Goal: Task Accomplishment & Management: Manage account settings

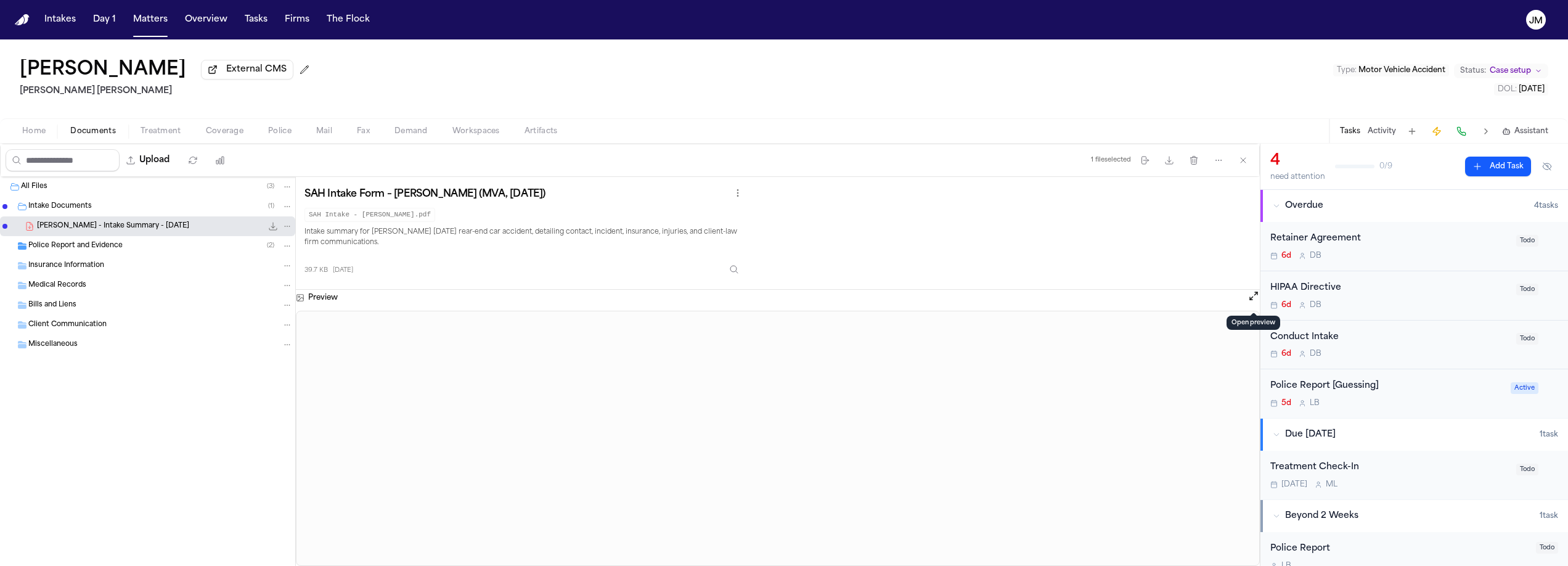
click at [1256, 297] on button "Open preview" at bounding box center [1254, 296] width 12 height 12
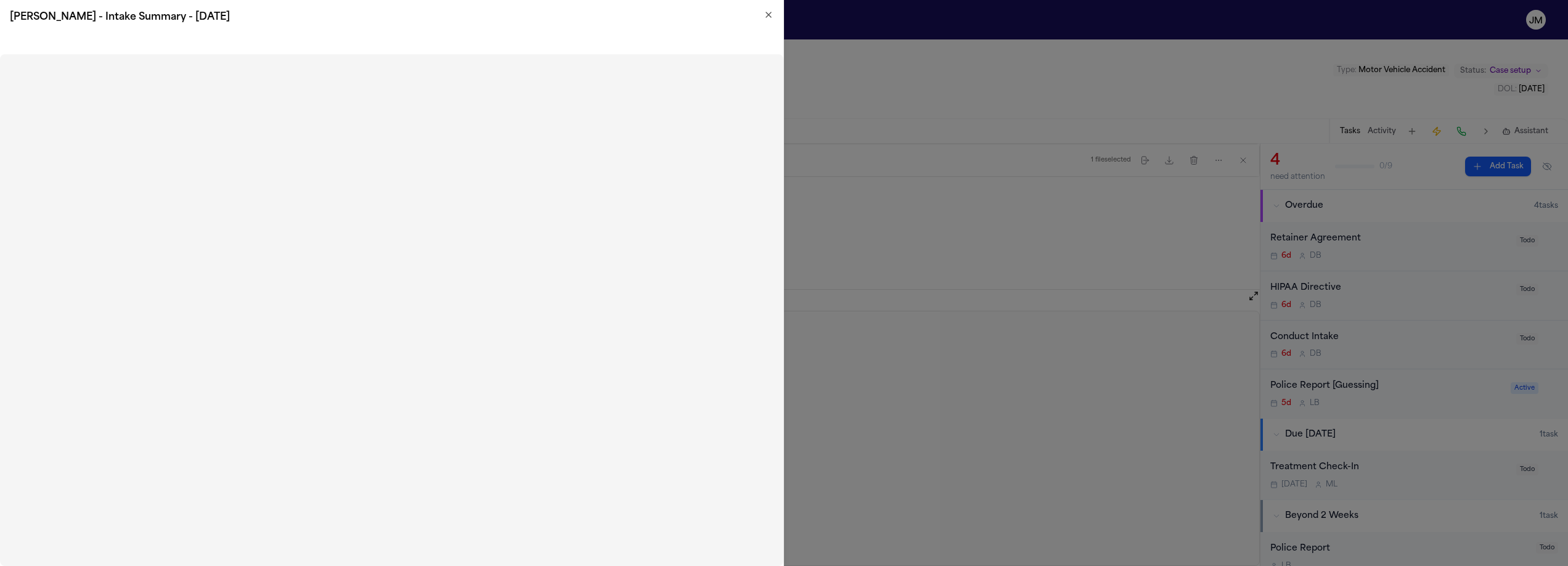
click at [773, 16] on icon "button" at bounding box center [768, 15] width 10 height 10
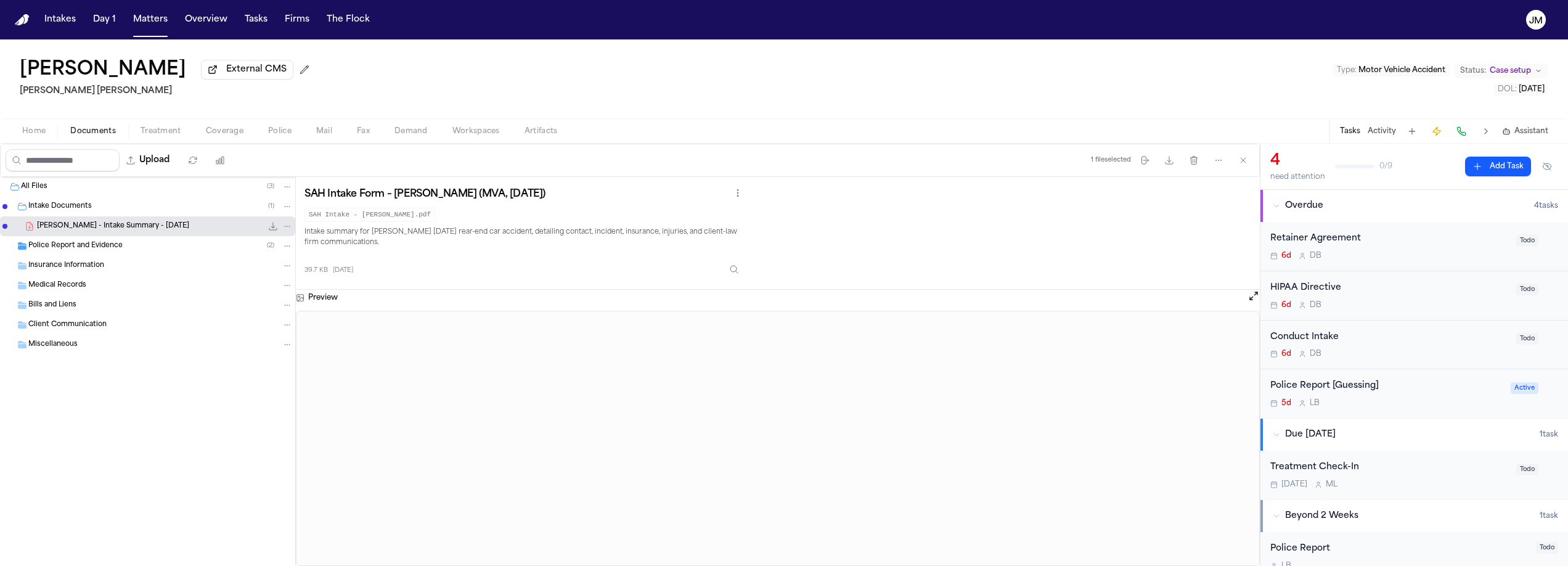
click at [64, 256] on div "Police Report and Evidence ( 2 )" at bounding box center [148, 246] width 295 height 20
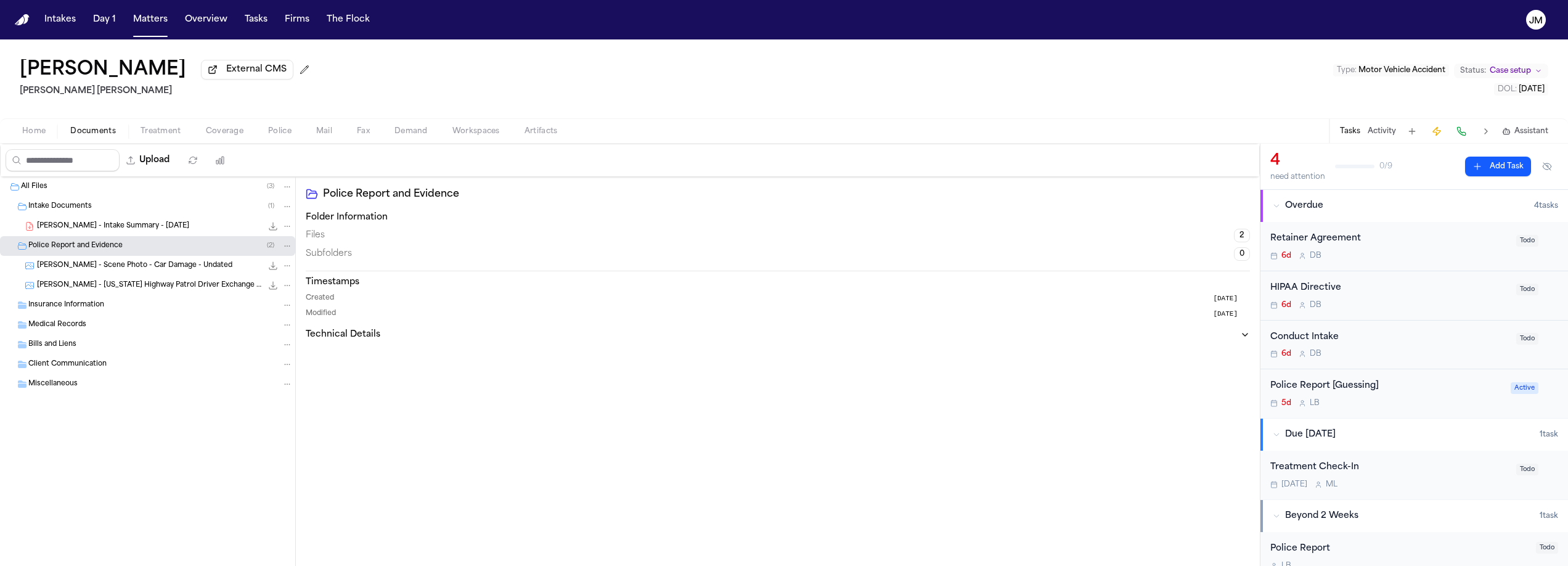
click at [272, 289] on icon "File: L. Cardoso - Utah Highway Patrol Driver Exchange Form - 8.28.25" at bounding box center [274, 286] width 8 height 8
click at [272, 290] on icon "File: L. Cardoso - Utah Highway Patrol Driver Exchange Form - 8.28.25" at bounding box center [274, 286] width 8 height 8
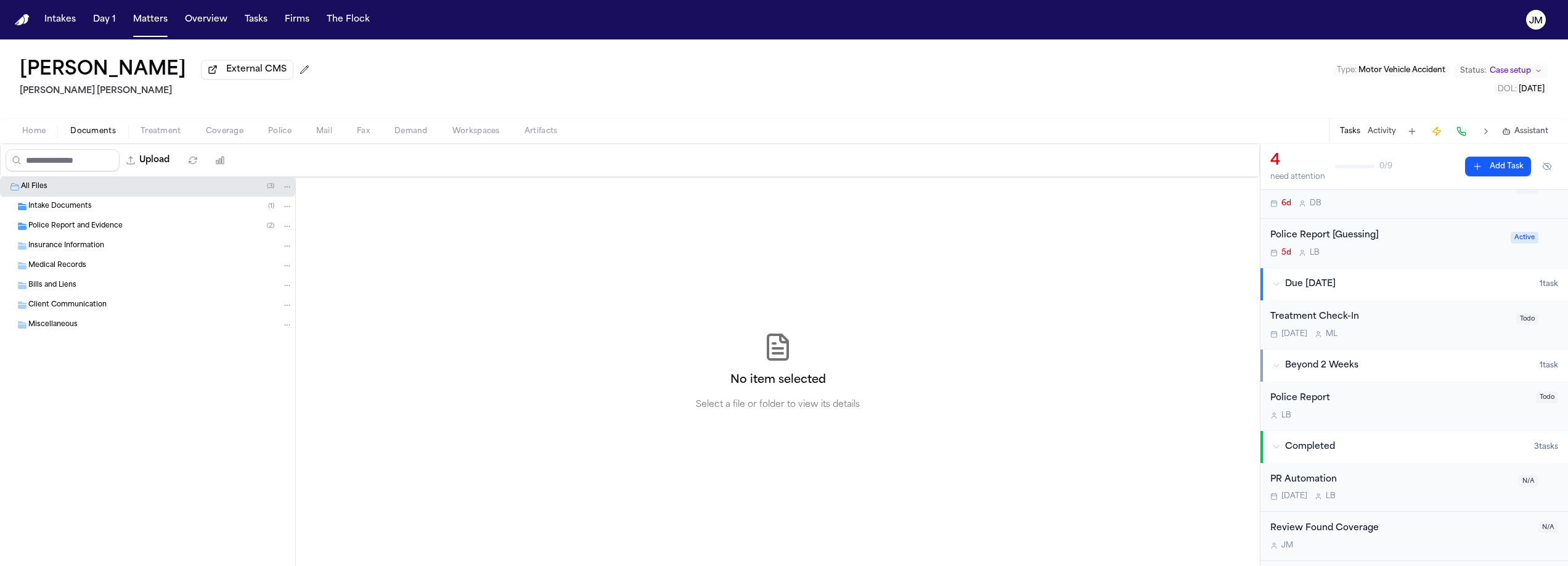
scroll to position [151, 0]
click at [112, 231] on span "Police Report and Evidence" at bounding box center [76, 227] width 94 height 11
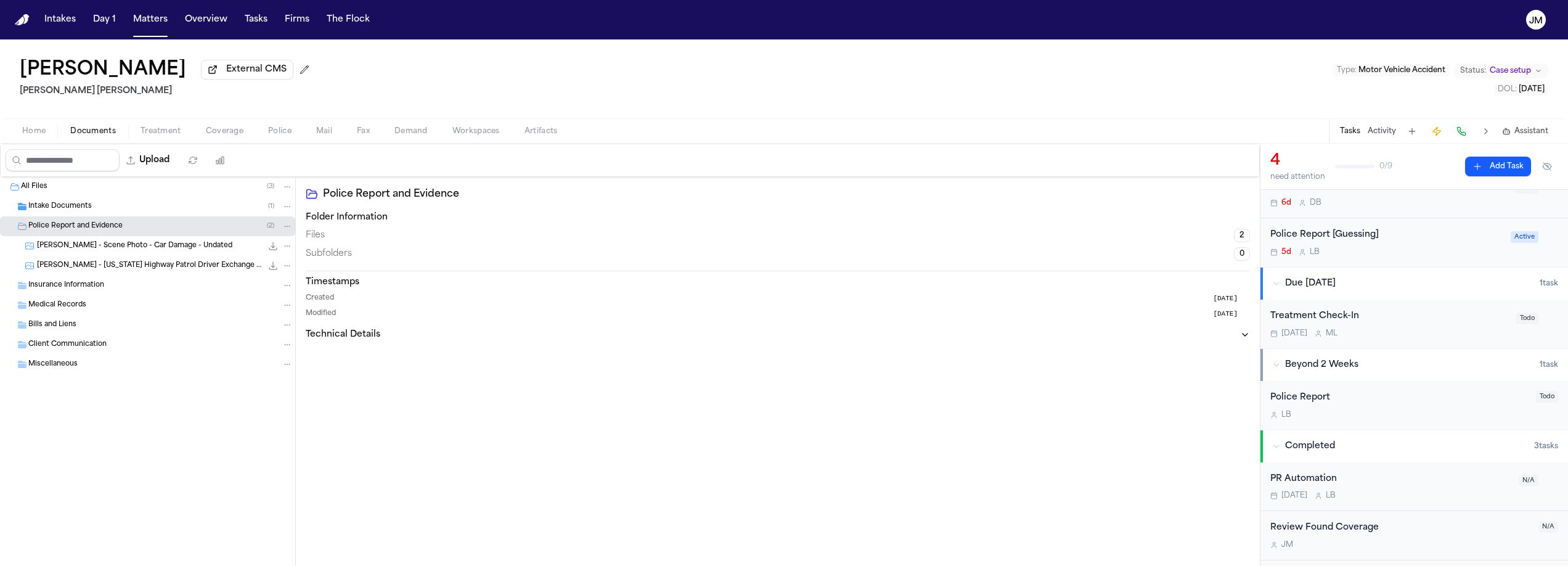
click at [276, 265] on icon "File: L. Cardoso - Utah Highway Patrol Driver Exchange Form - 8.28.25" at bounding box center [273, 266] width 10 height 10
click at [276, 268] on icon "File: L. Cardoso - Utah Highway Patrol Driver Exchange Form - 8.28.25" at bounding box center [273, 266] width 10 height 10
click at [71, 265] on span "[PERSON_NAME] - [US_STATE] Highway Patrol Driver Exchange Form - [DATE]" at bounding box center [150, 266] width 225 height 11
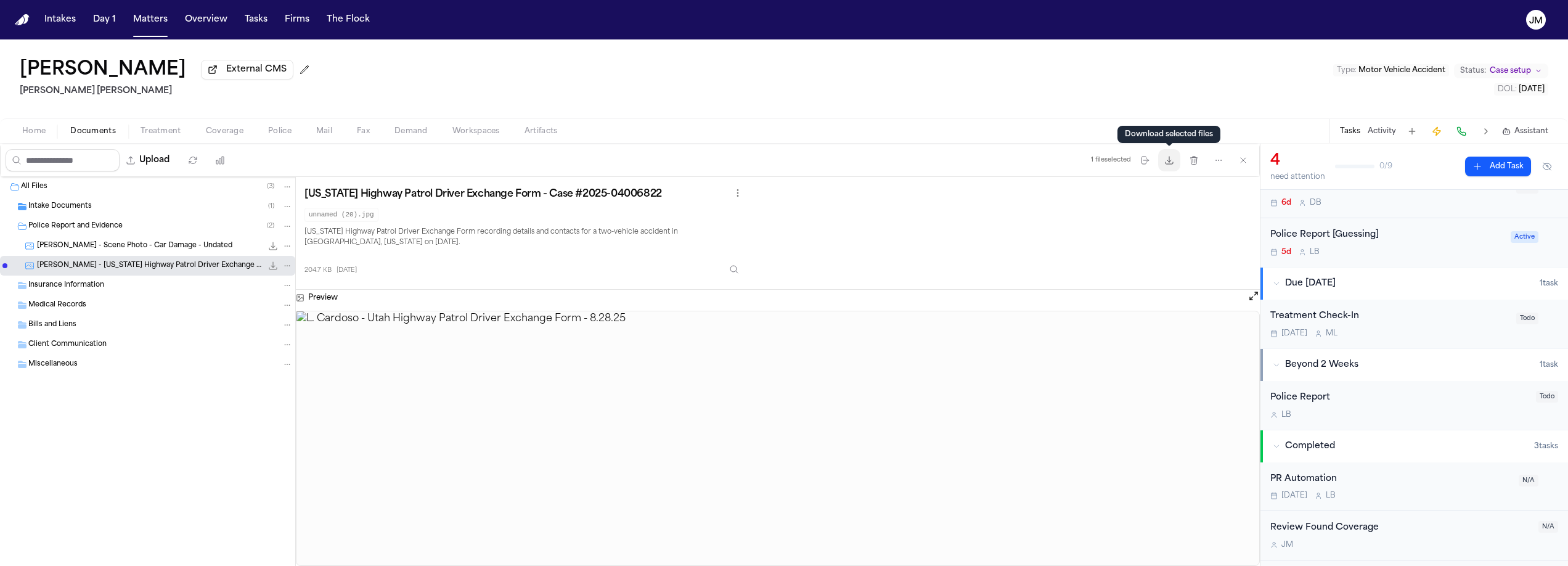
click at [1170, 161] on icon "button" at bounding box center [1169, 160] width 10 height 10
click at [181, 252] on span "[PERSON_NAME] - Scene Photo - Car Damage - Undated" at bounding box center [135, 247] width 195 height 11
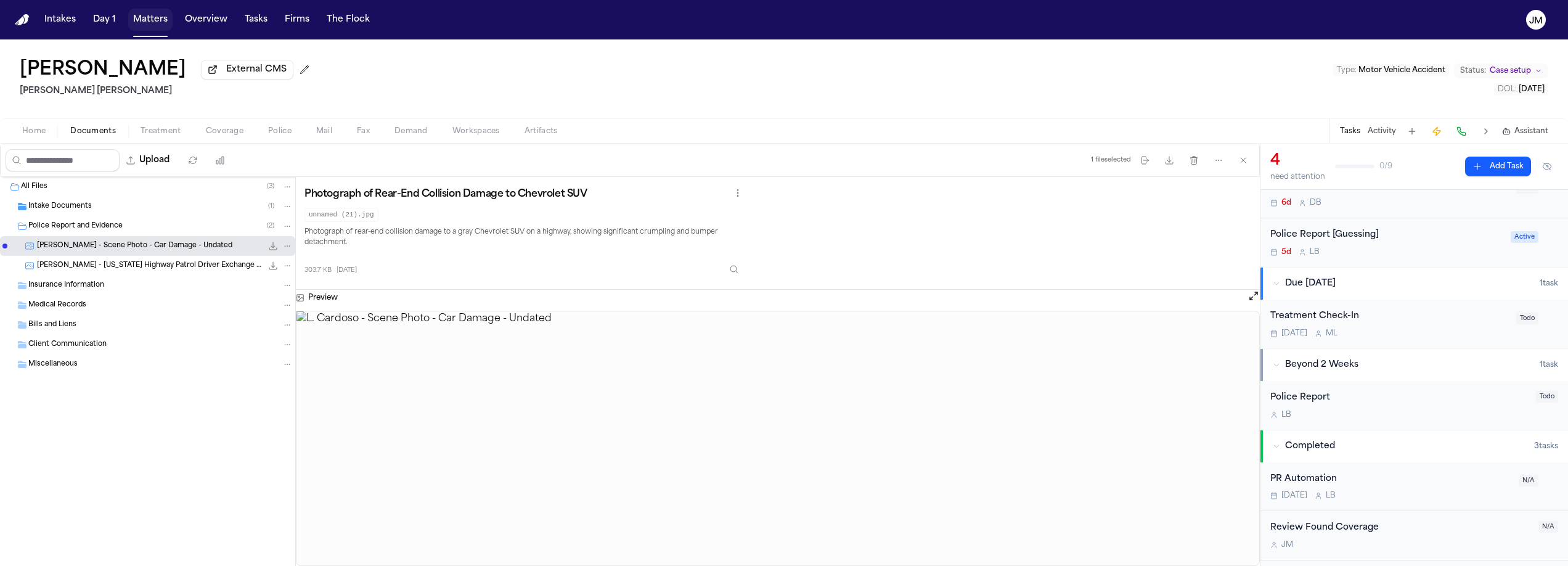
click at [145, 21] on button "Matters" at bounding box center [150, 20] width 44 height 22
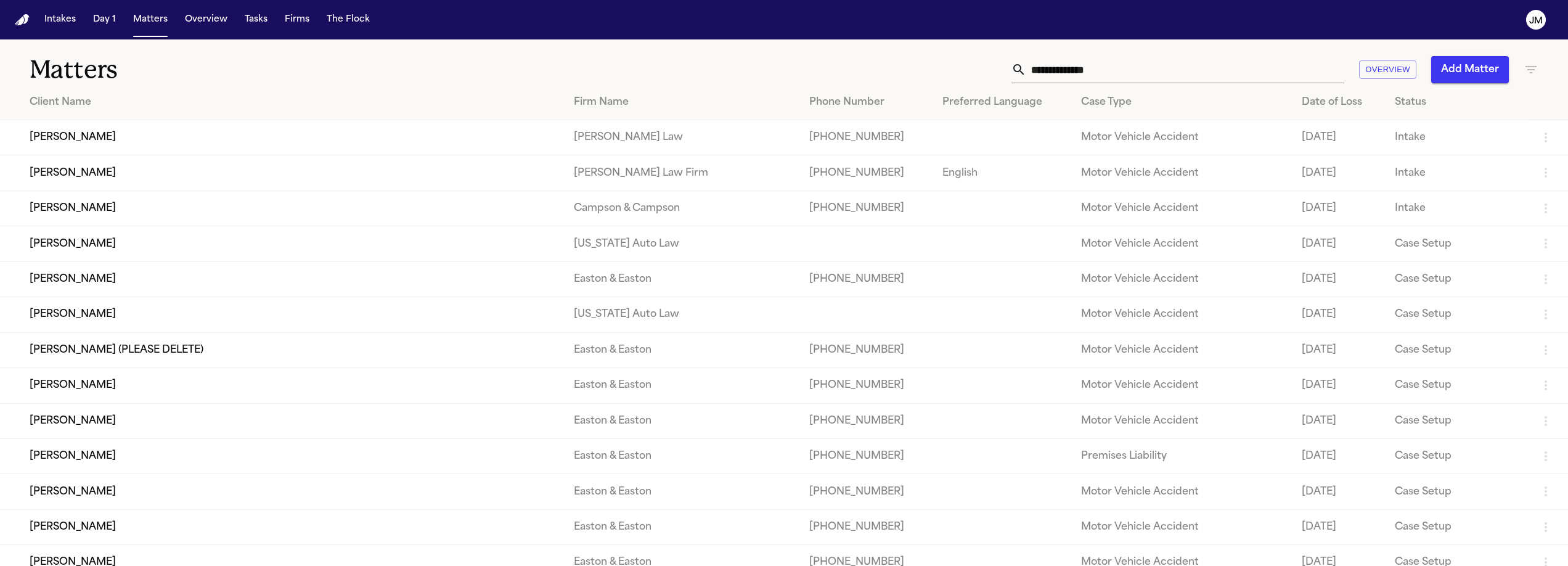
click at [1532, 65] on icon "button" at bounding box center [1531, 69] width 15 height 15
click at [1415, 140] on input "text" at bounding box center [1454, 146] width 156 height 18
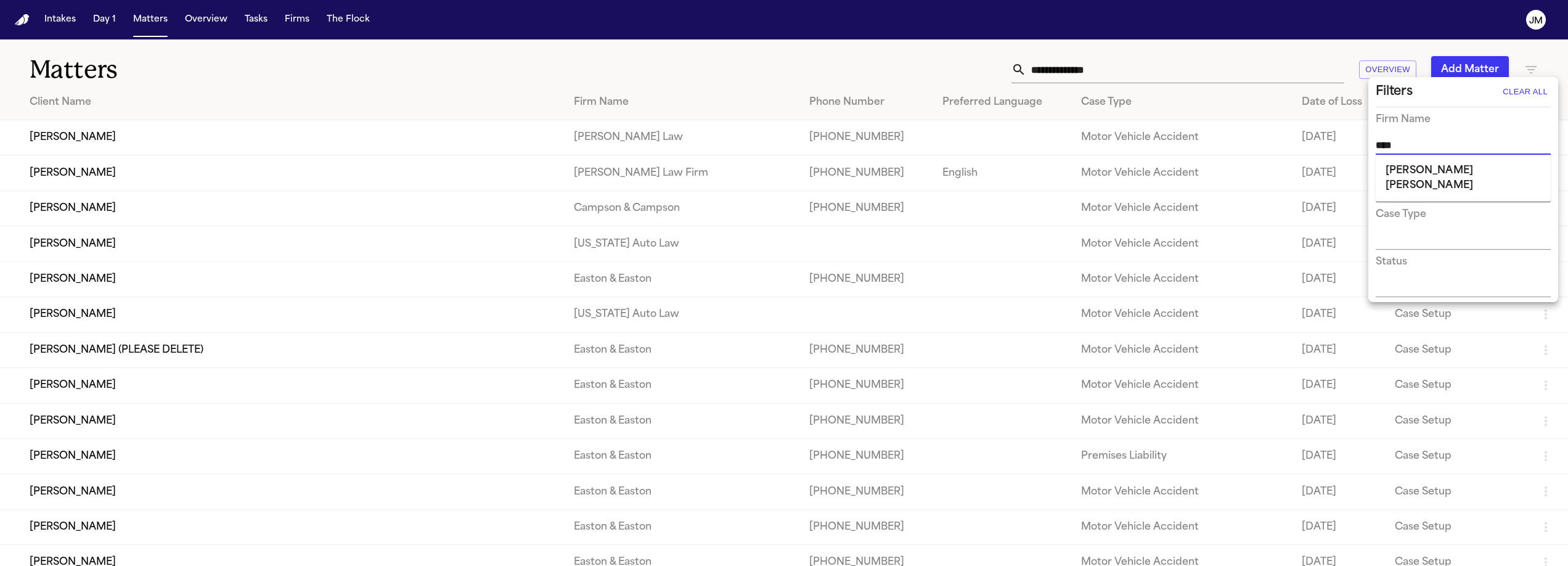
type input "*****"
click at [1390, 176] on li "[PERSON_NAME] [PERSON_NAME]" at bounding box center [1464, 178] width 175 height 37
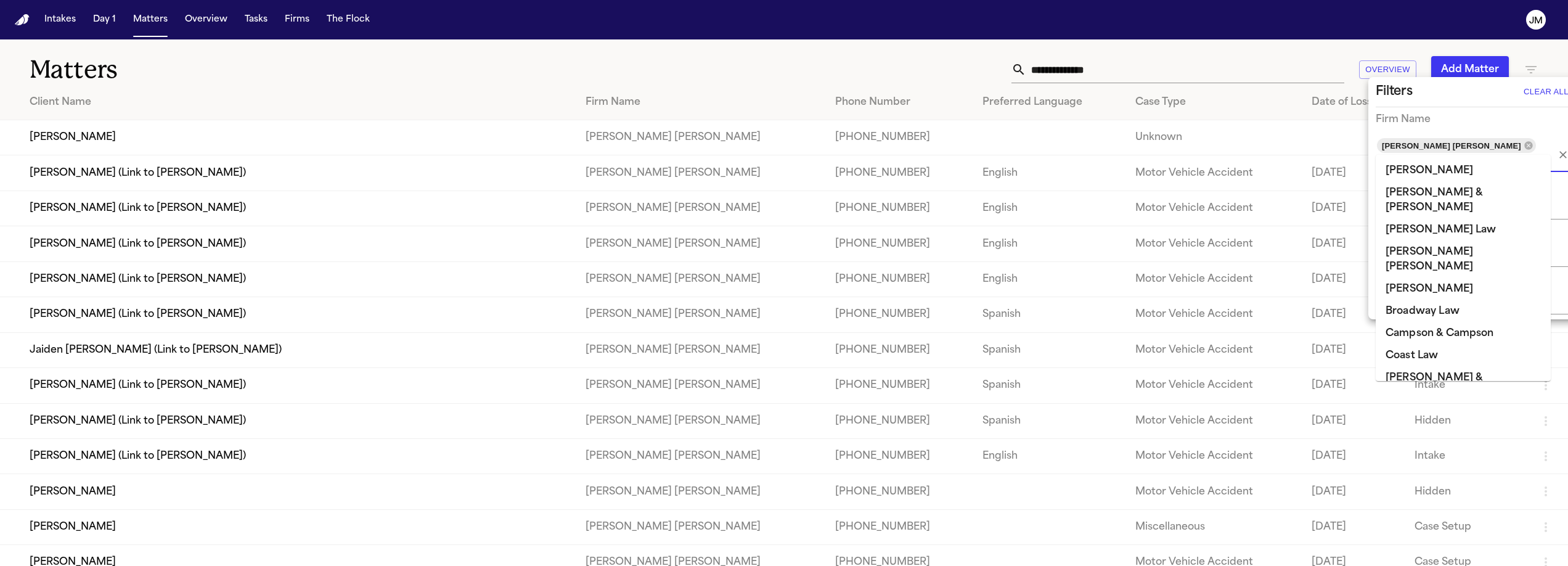
scroll to position [919, 0]
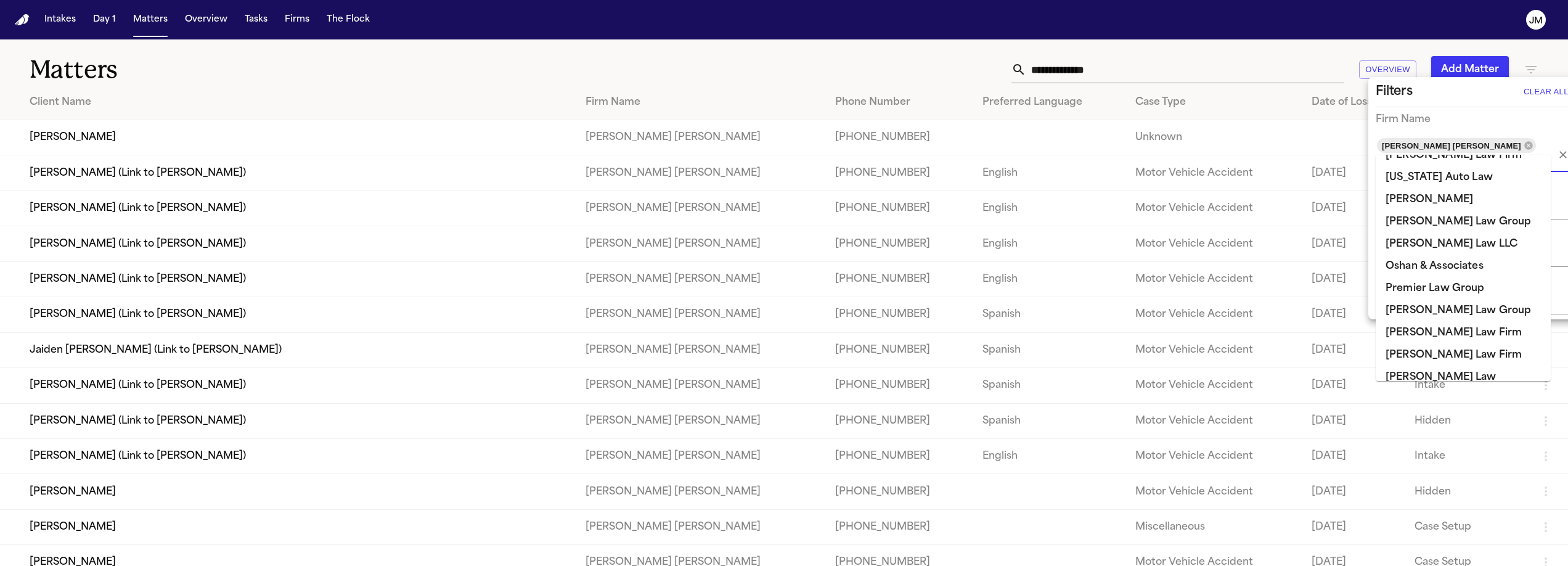
click at [1542, 53] on div at bounding box center [784, 283] width 1568 height 566
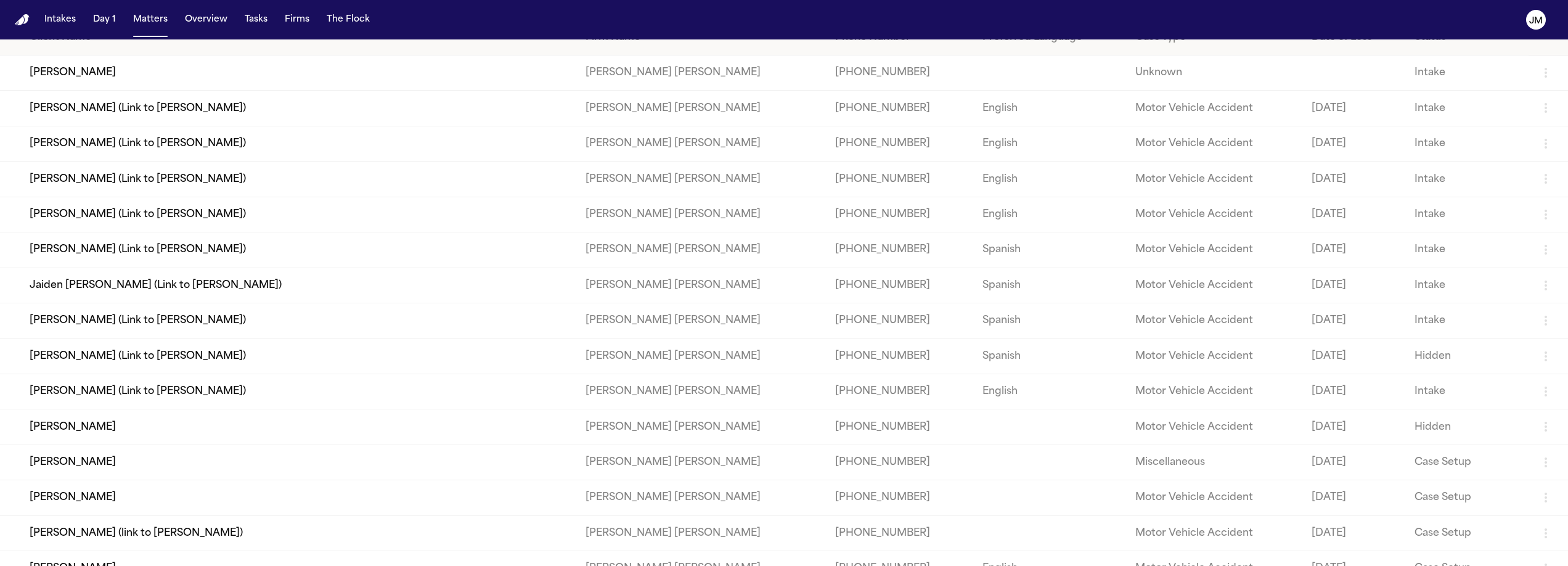
scroll to position [0, 0]
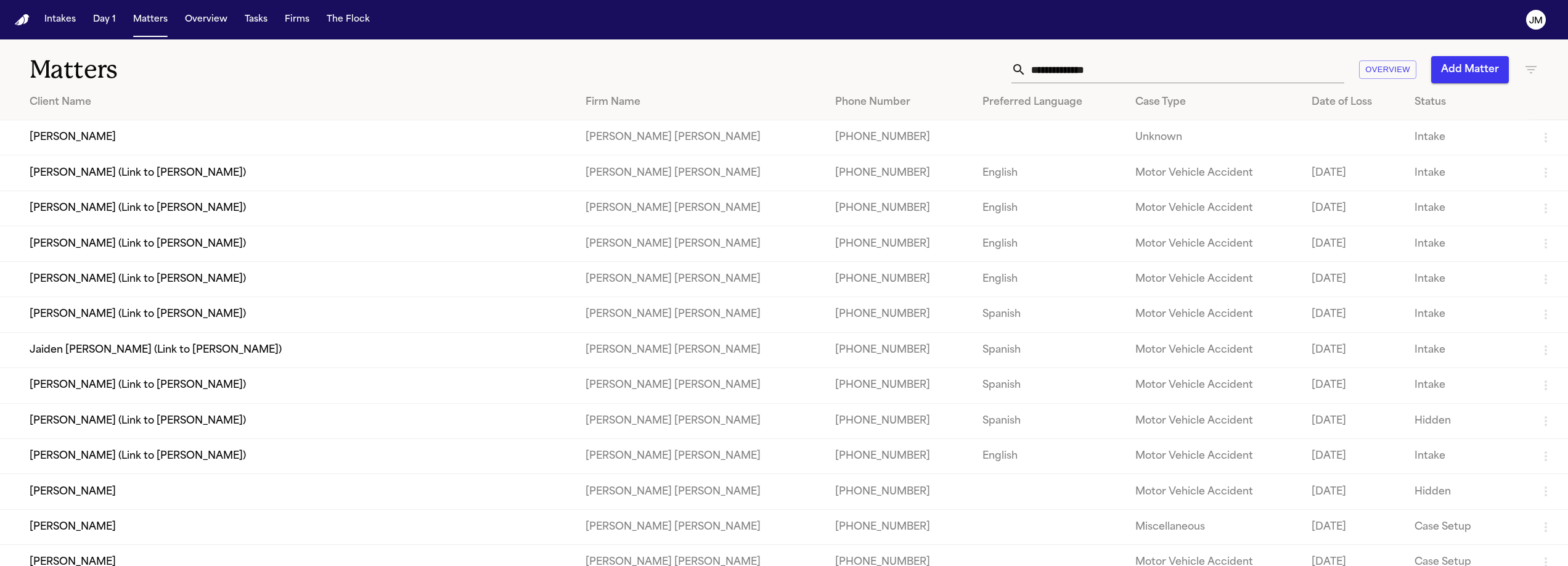
click at [1312, 97] on div "Date of Loss" at bounding box center [1353, 103] width 83 height 15
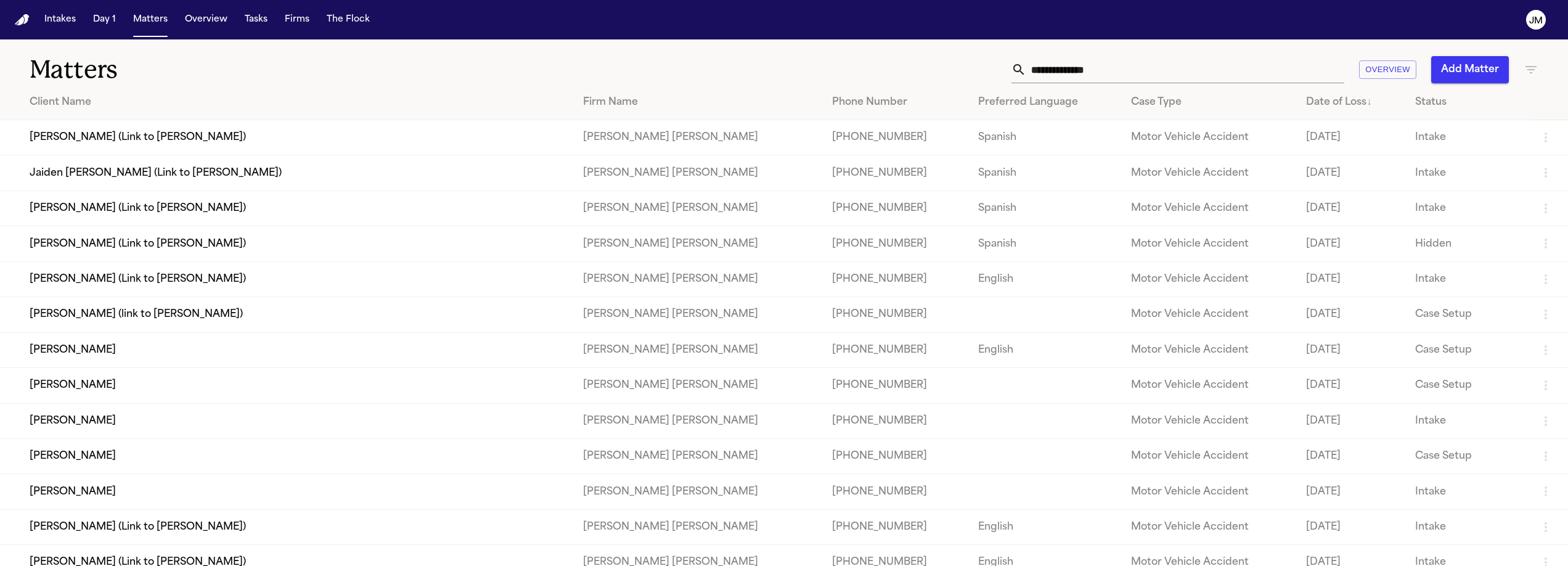
click at [1099, 67] on input "text" at bounding box center [1185, 69] width 318 height 27
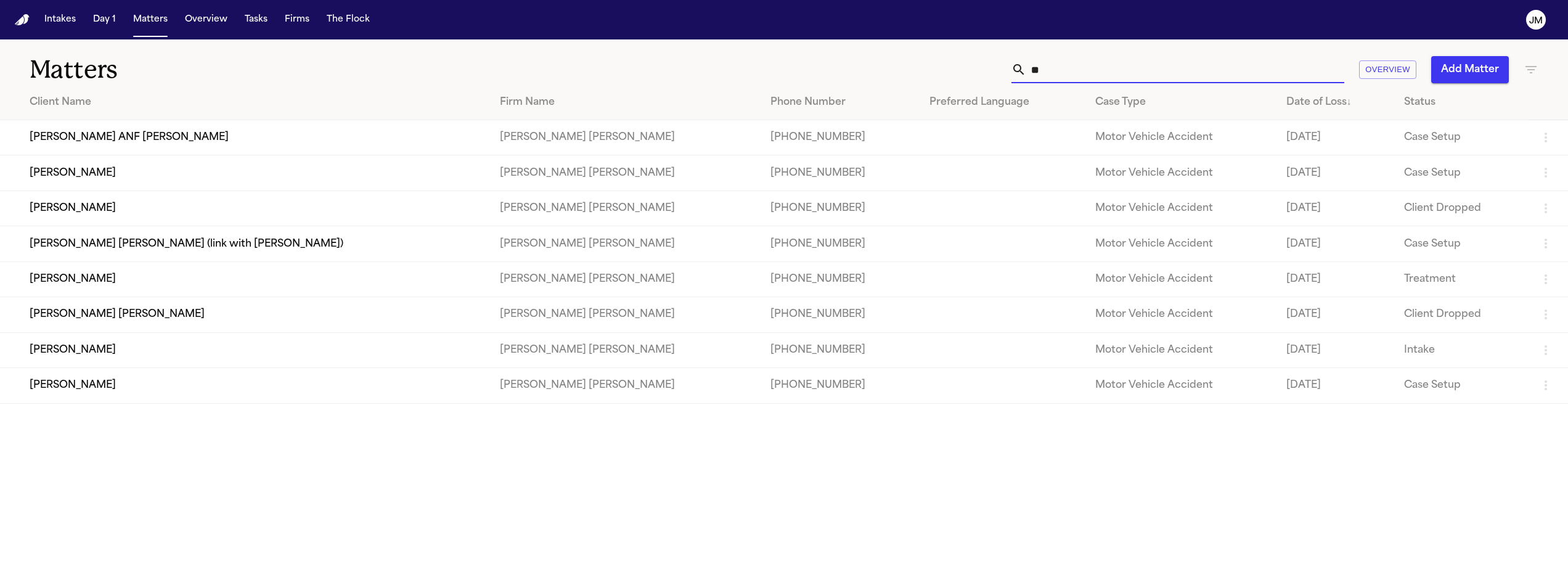
type input "*"
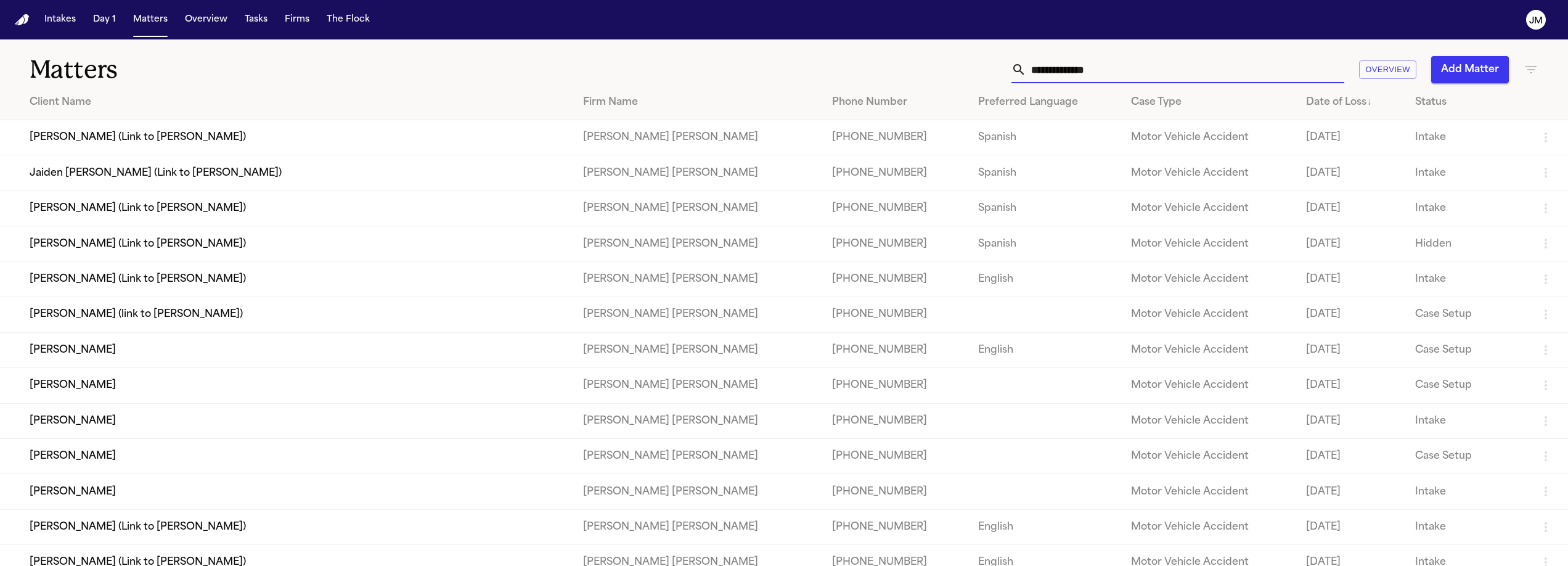
click at [65, 23] on button "Intakes" at bounding box center [60, 20] width 41 height 22
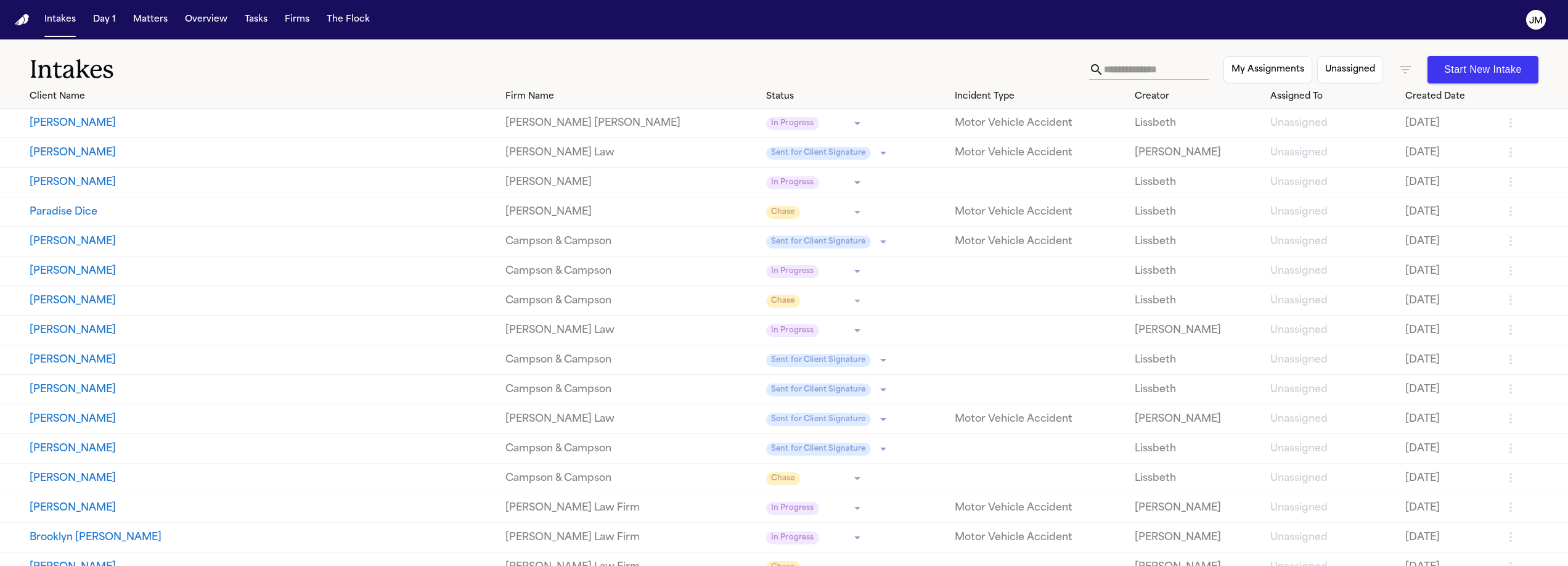
click at [1127, 68] on input "text" at bounding box center [1156, 69] width 104 height 20
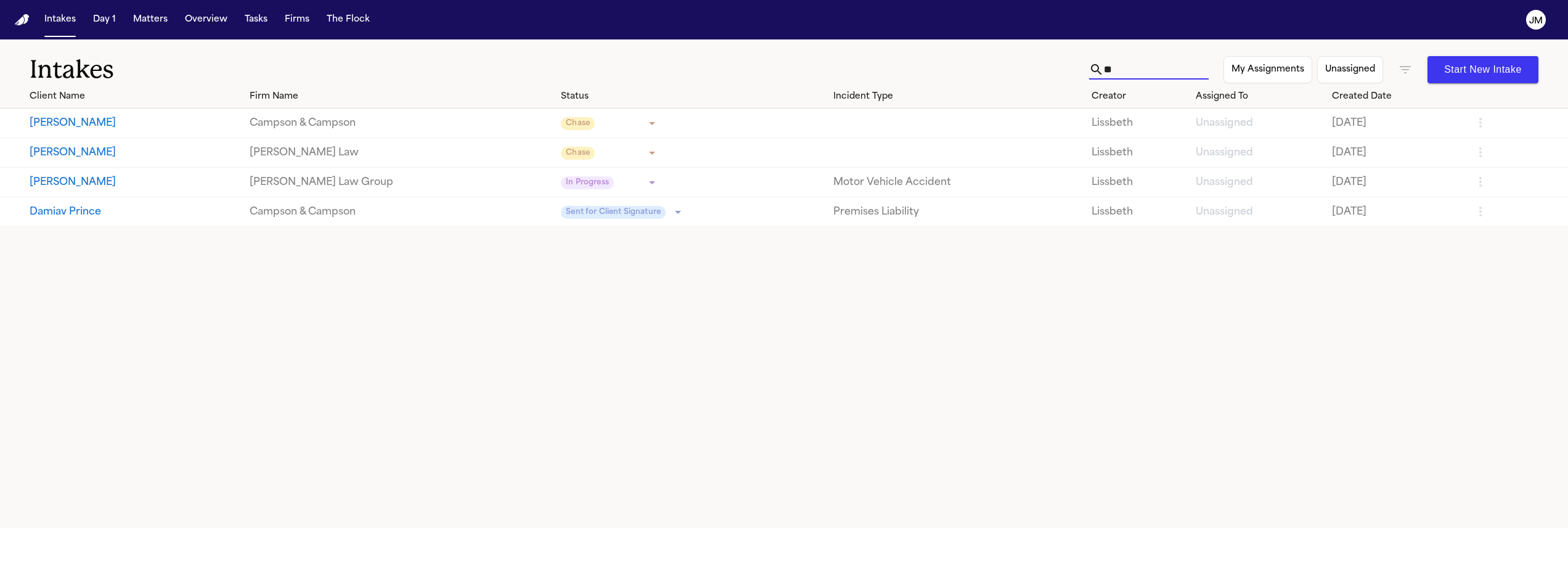
type input "*"
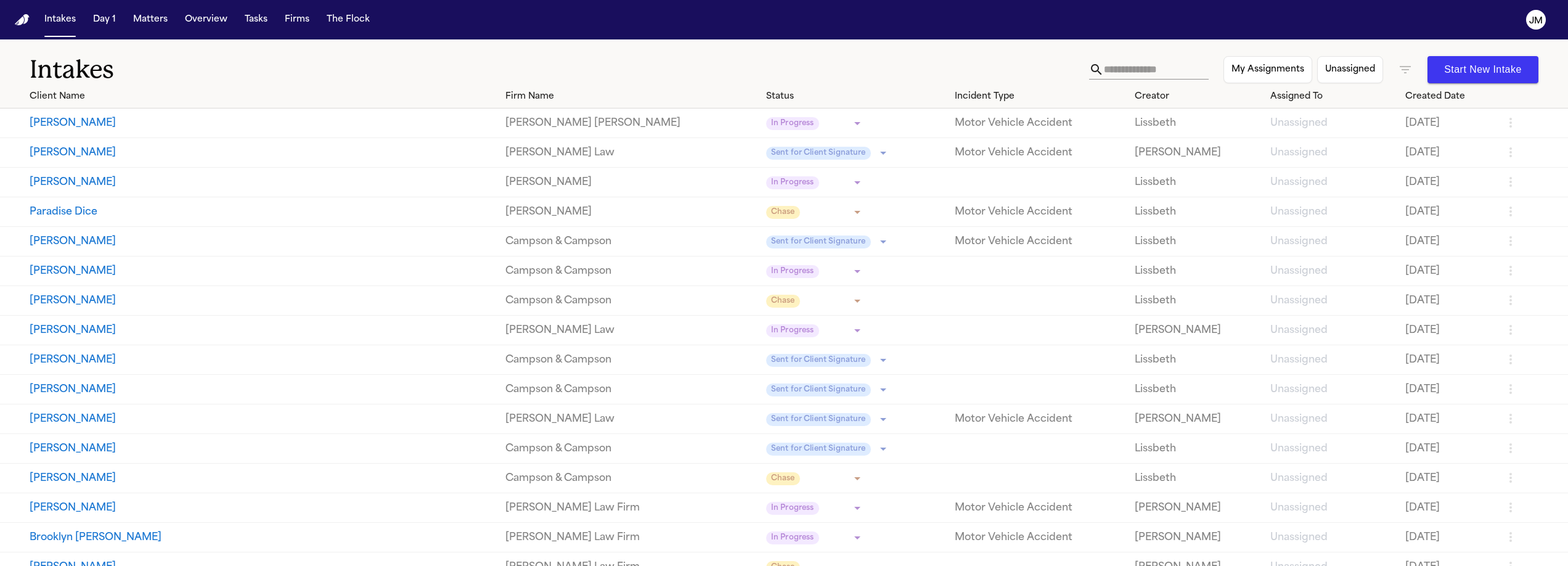
click at [1402, 67] on icon "button" at bounding box center [1406, 69] width 15 height 15
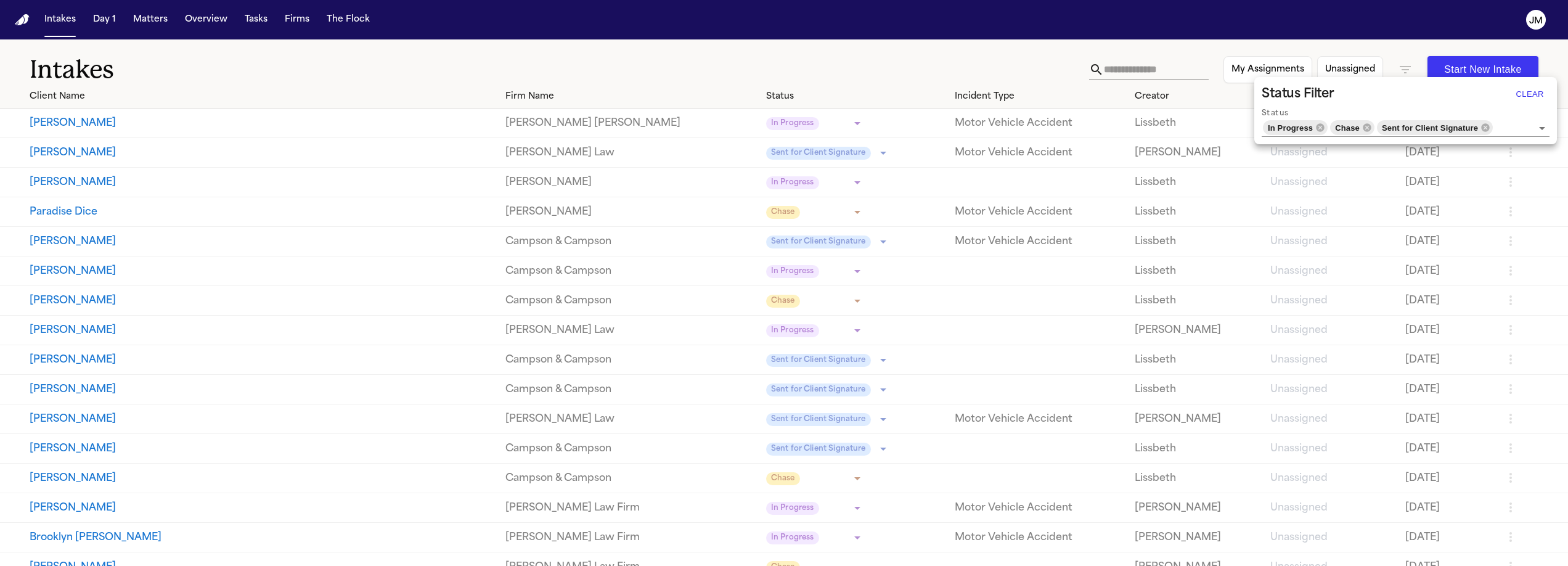
click at [1391, 33] on div at bounding box center [784, 283] width 1568 height 566
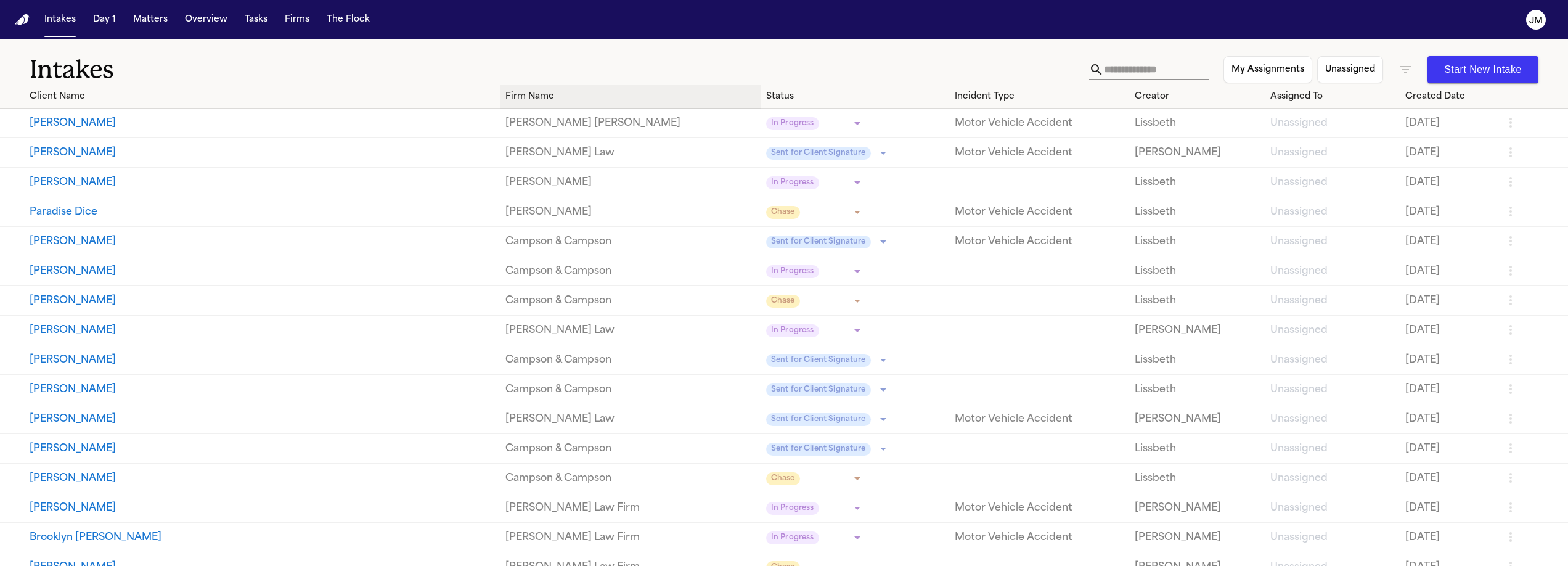
click at [506, 98] on div "Firm Name" at bounding box center [630, 96] width 250 height 13
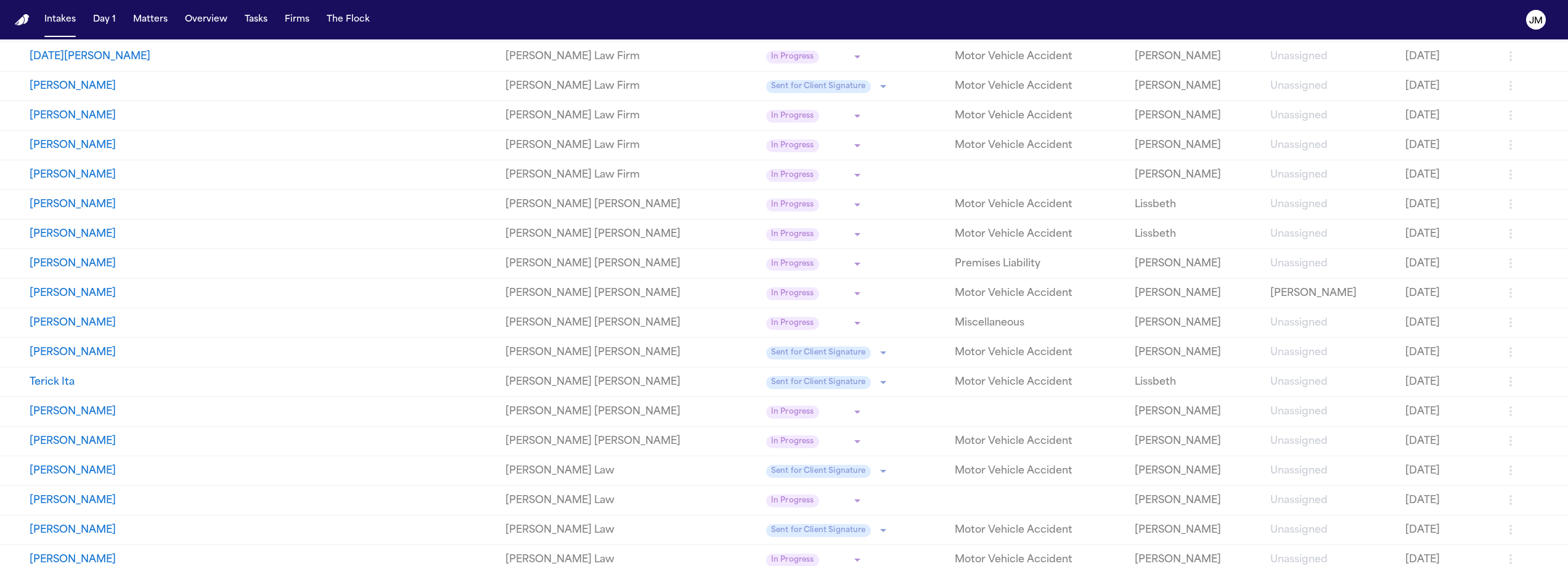
scroll to position [1565, 0]
